Goal: Transaction & Acquisition: Download file/media

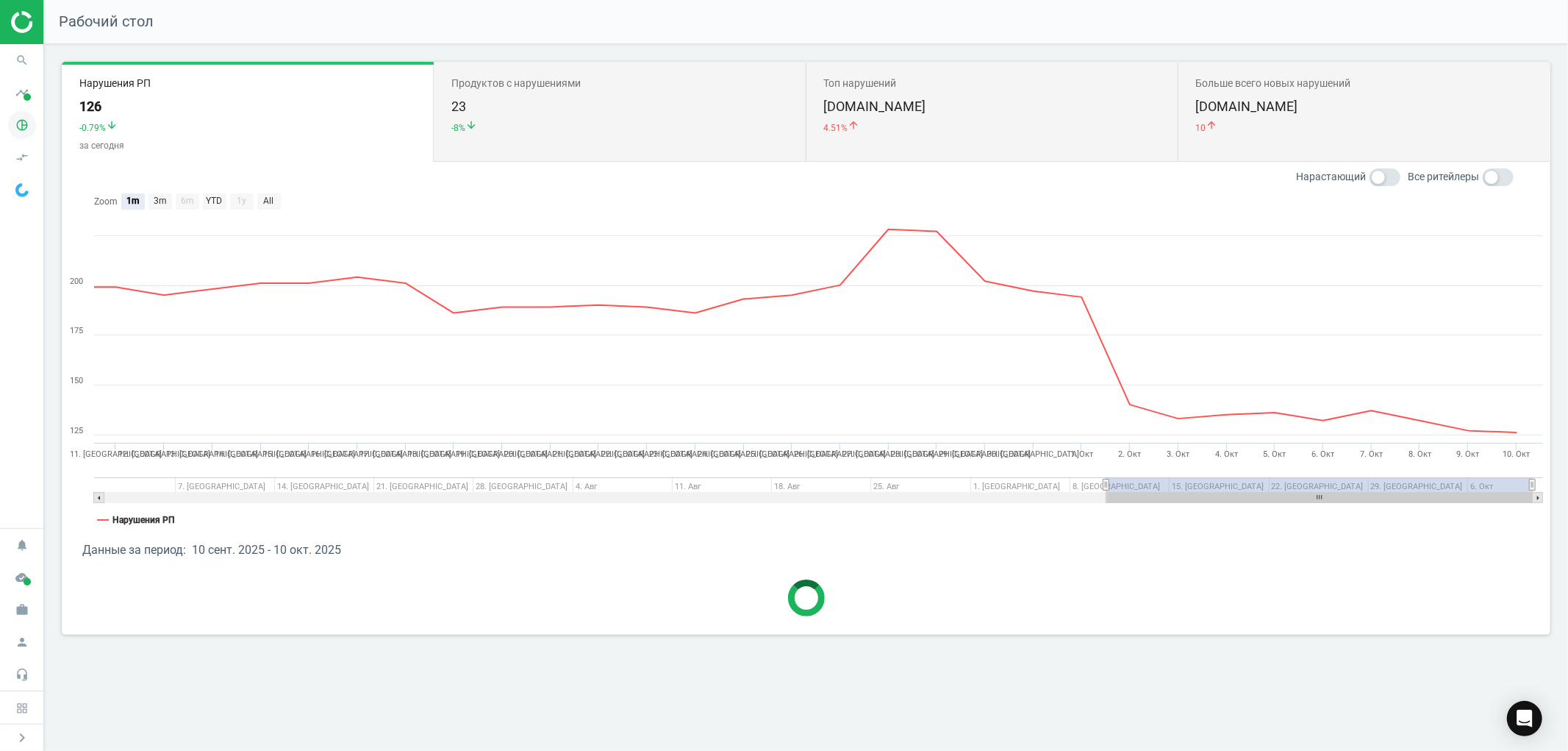
click at [23, 127] on icon "pie_chart_outlined" at bounding box center [22, 125] width 28 height 28
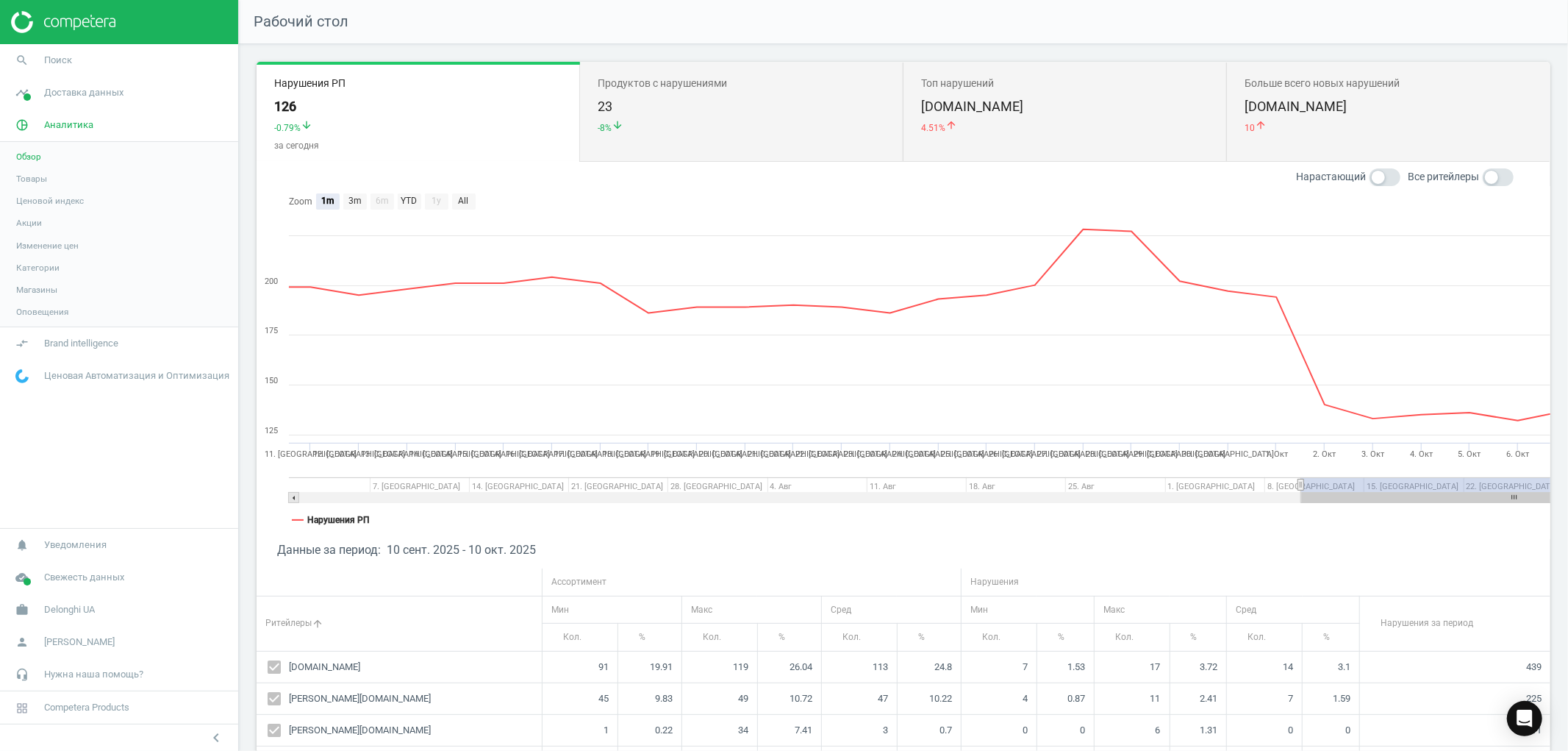
click at [31, 176] on span "Товары" at bounding box center [31, 179] width 31 height 12
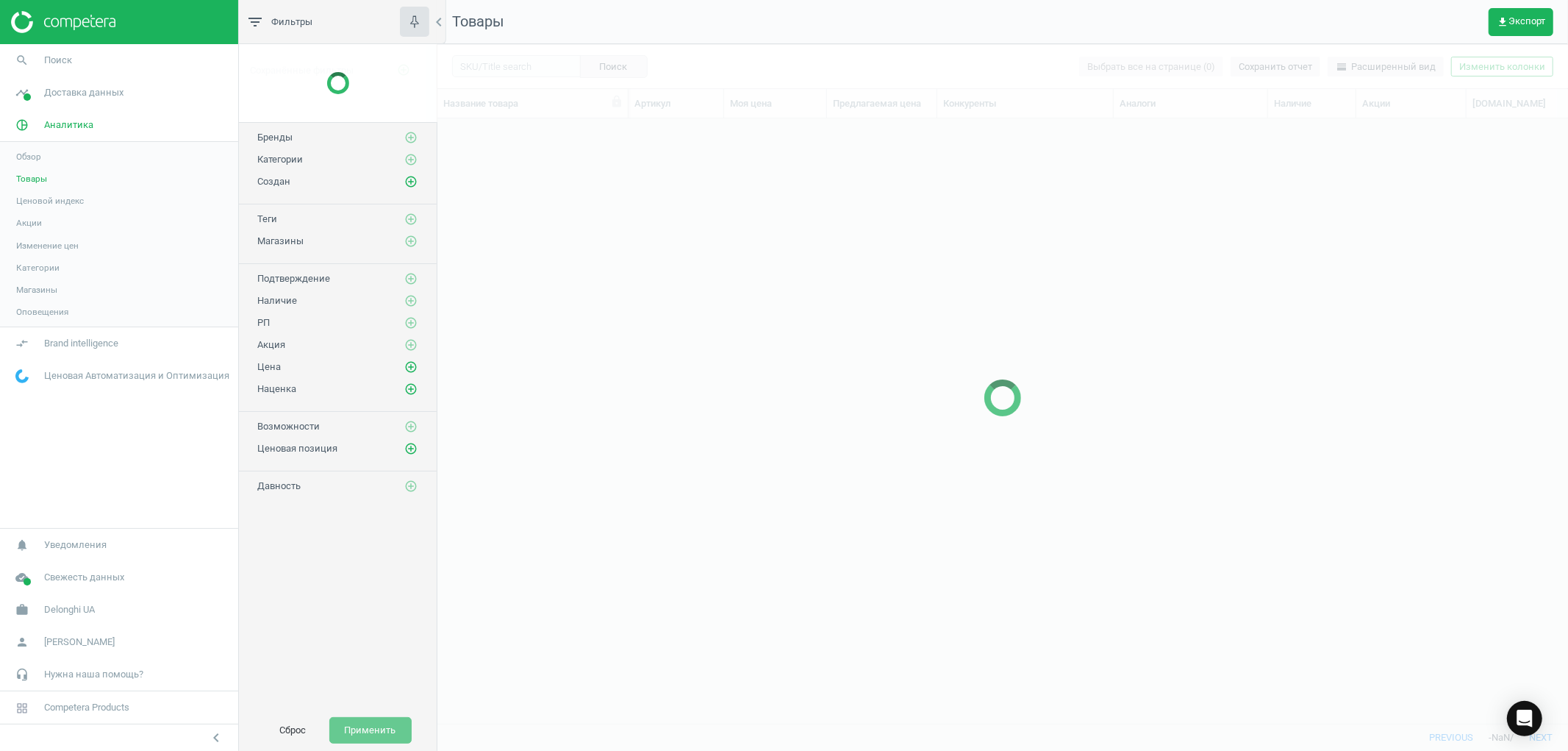
scroll to position [579, 1118]
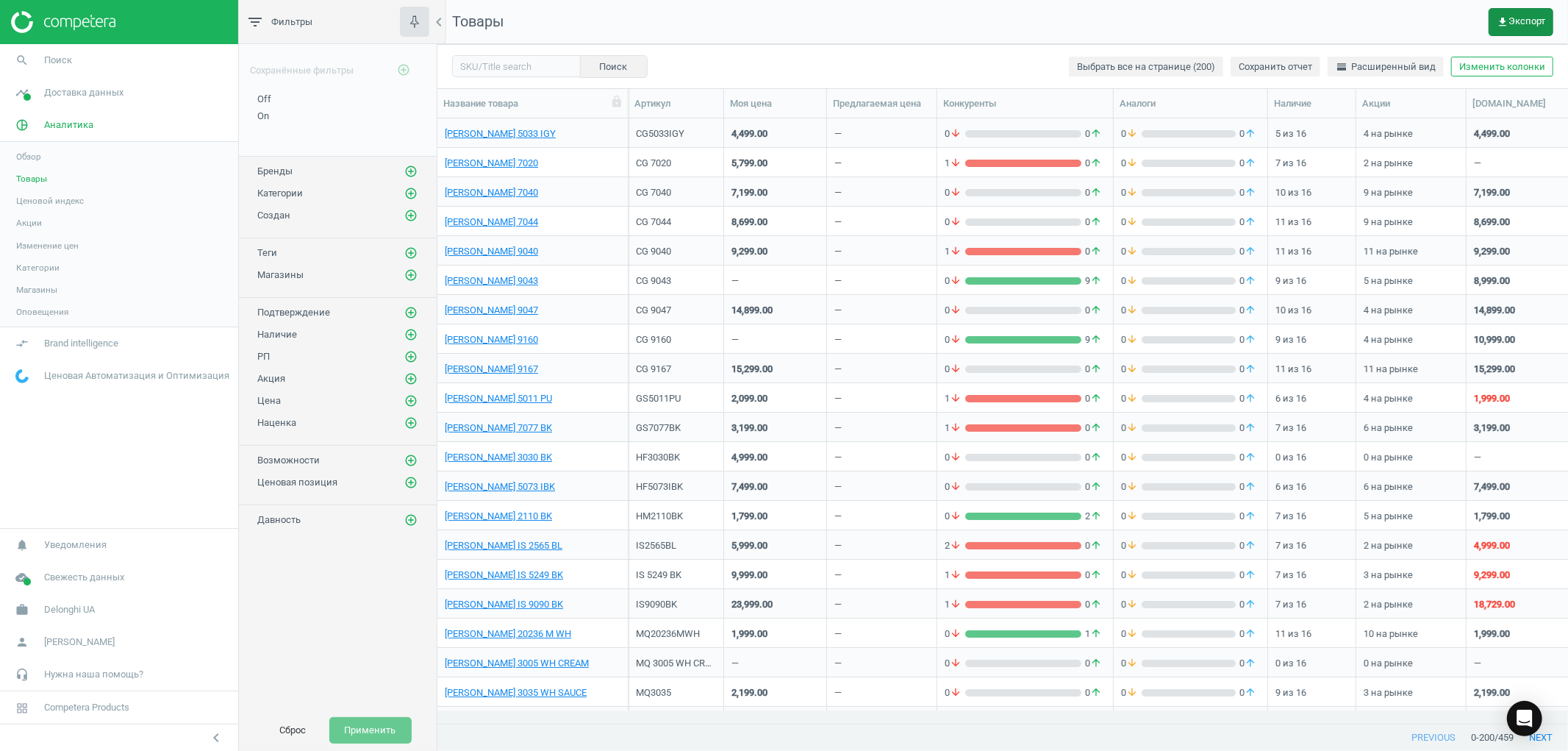
click at [1518, 21] on span "get_app Экспорт" at bounding box center [1521, 22] width 48 height 12
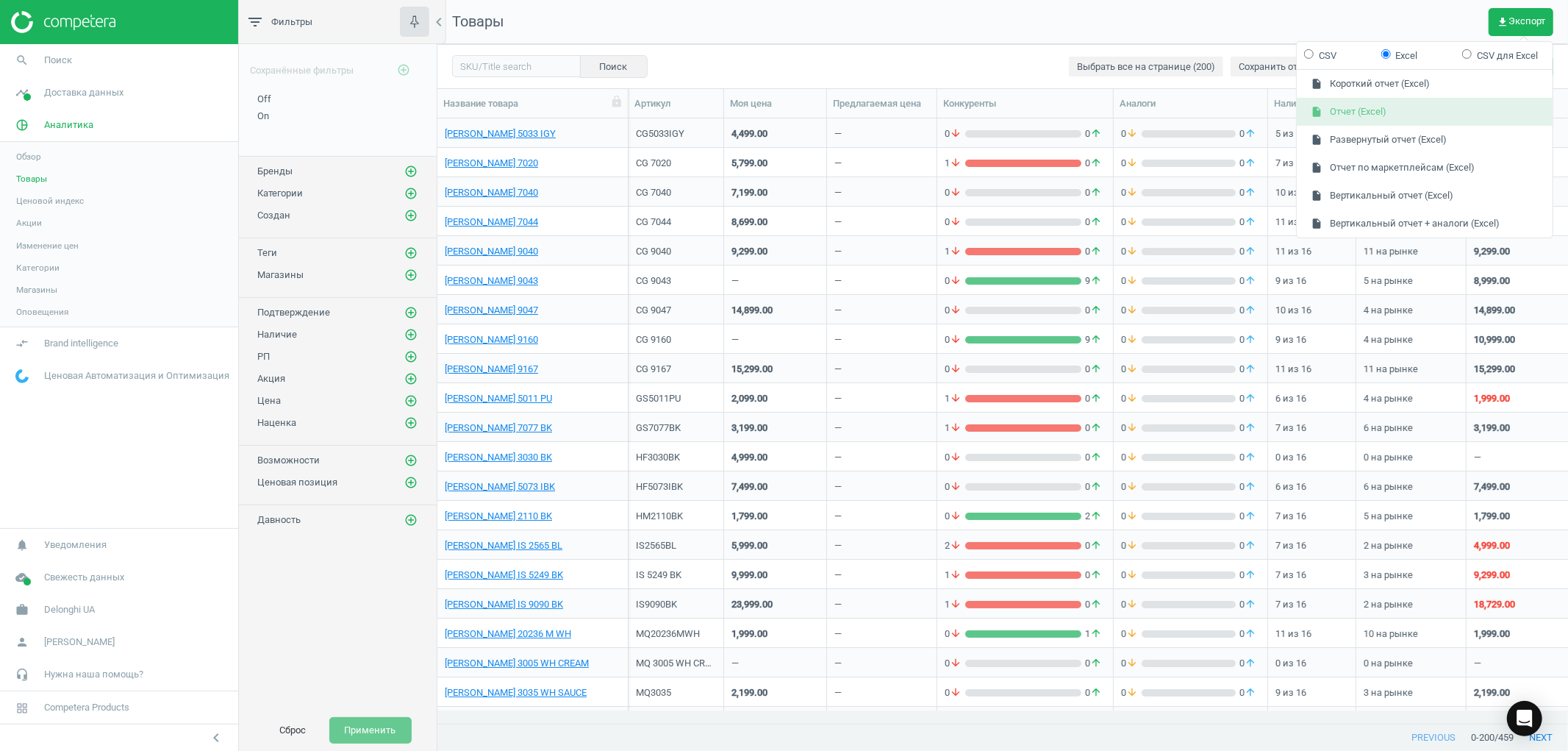
drag, startPoint x: 1405, startPoint y: 114, endPoint x: 1406, endPoint y: 106, distance: 8.1
click at [1405, 113] on button "insert_drive_file Отчет (Excel)" at bounding box center [1425, 111] width 256 height 28
